Goal: Check status

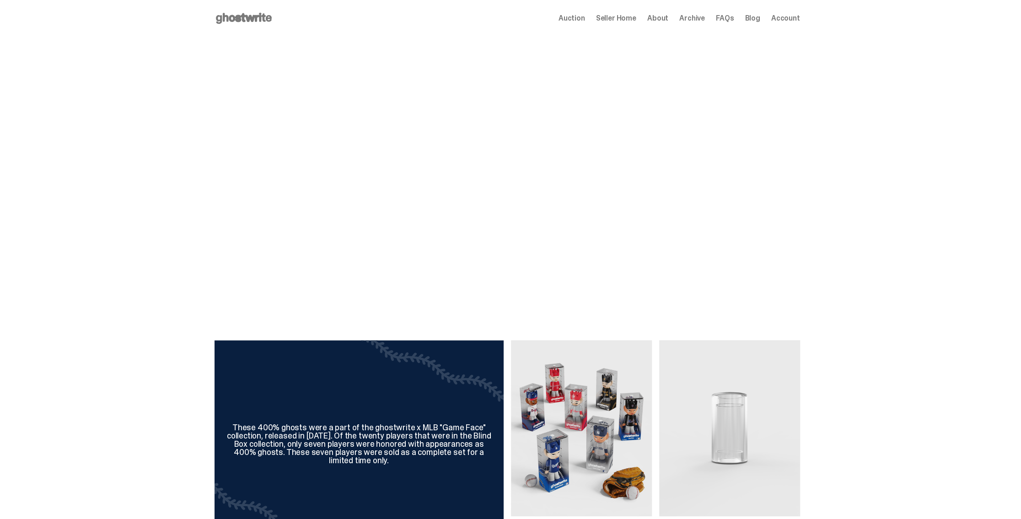
click at [616, 19] on span "Seller Home" at bounding box center [616, 18] width 40 height 7
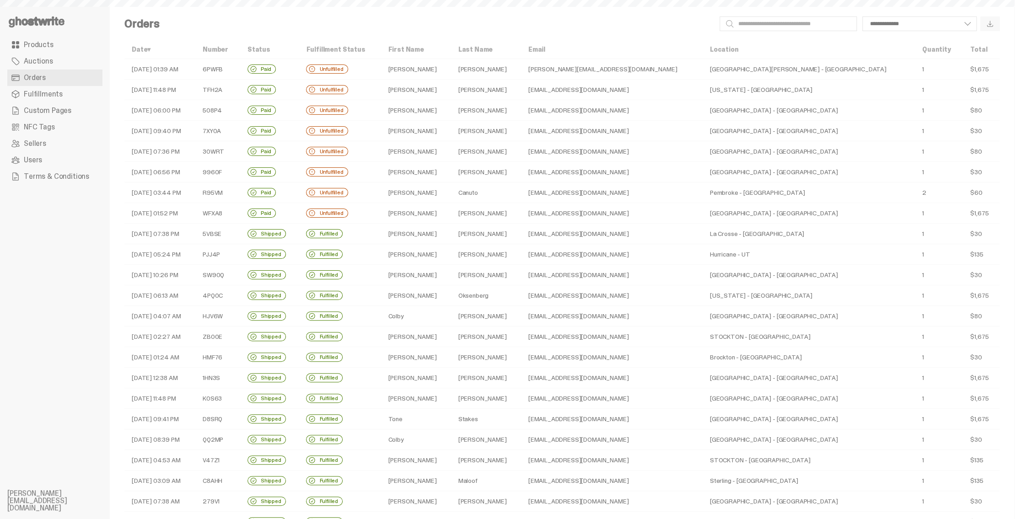
select select
click at [240, 66] on td "6PWFB" at bounding box center [217, 69] width 45 height 21
